Goal: Information Seeking & Learning: Get advice/opinions

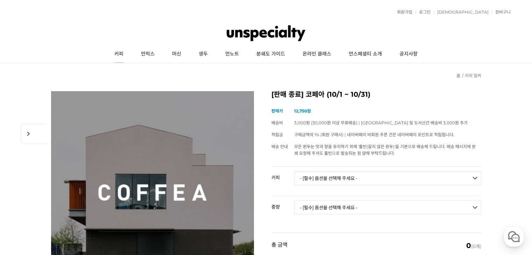
click at [121, 55] on link "커피" at bounding box center [119, 53] width 27 height 17
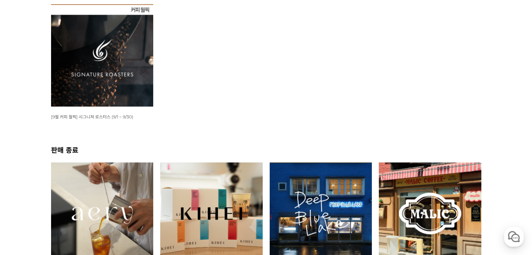
scroll to position [140, 0]
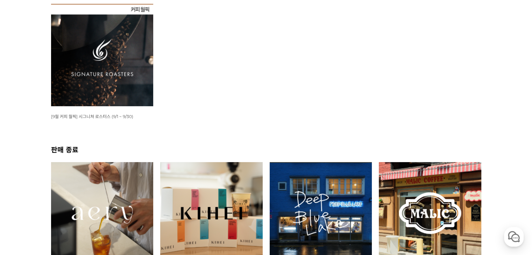
click at [356, 169] on img at bounding box center [321, 213] width 103 height 103
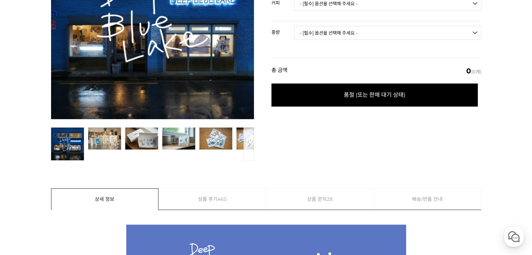
click at [241, 202] on link "상품 후기 465" at bounding box center [212, 199] width 107 height 21
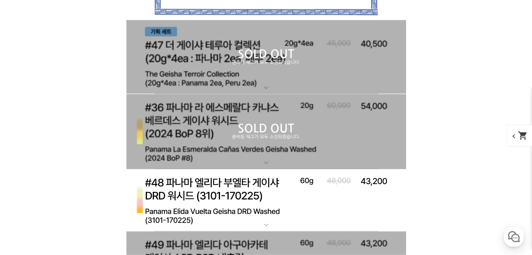
scroll to position [5524, 0]
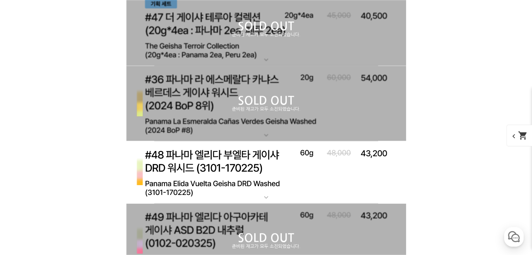
drag, startPoint x: 192, startPoint y: 124, endPoint x: 200, endPoint y: 119, distance: 8.8
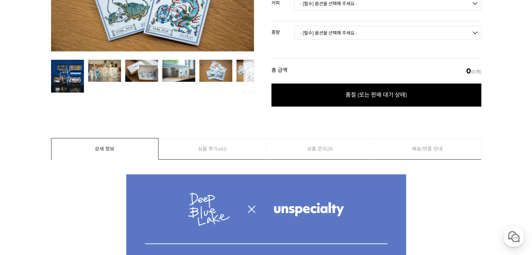
scroll to position [105, 0]
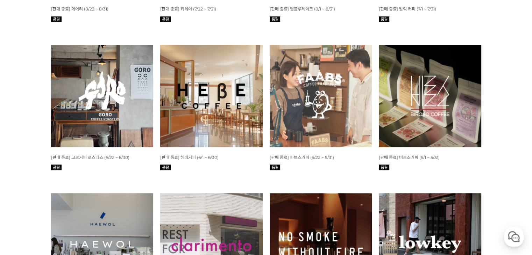
scroll to position [490, 0]
